Goal: Information Seeking & Learning: Check status

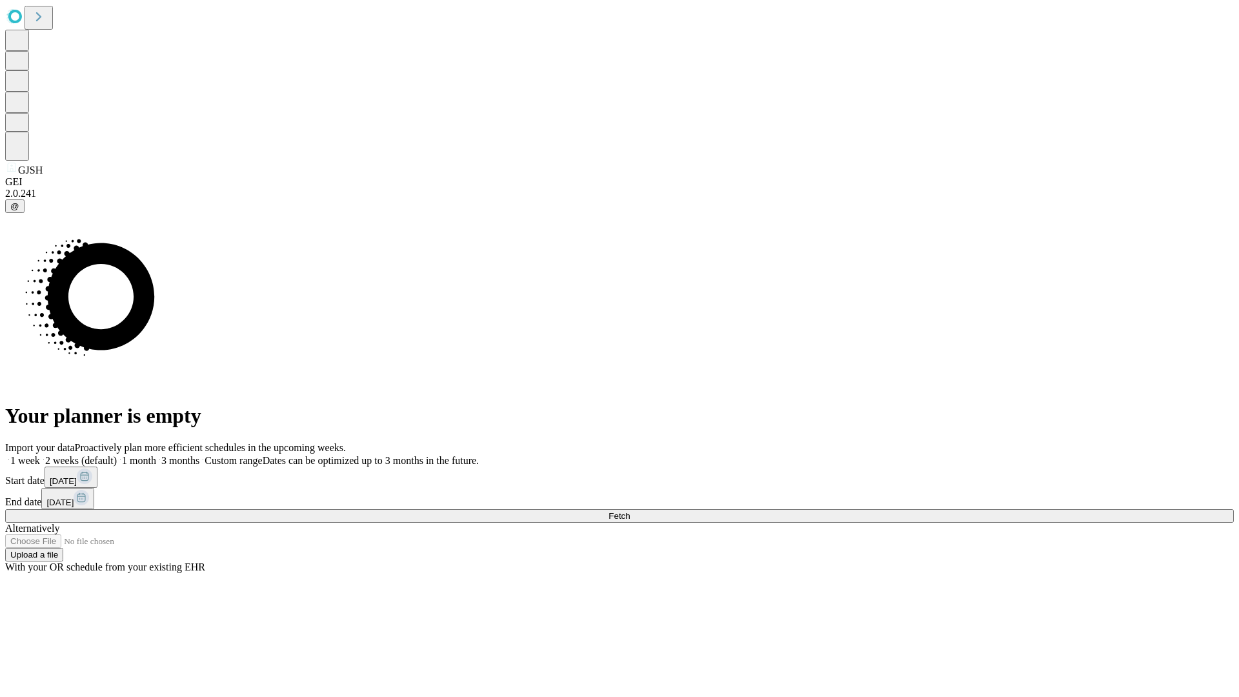
click at [630, 511] on span "Fetch" at bounding box center [619, 516] width 21 height 10
